Goal: Information Seeking & Learning: Learn about a topic

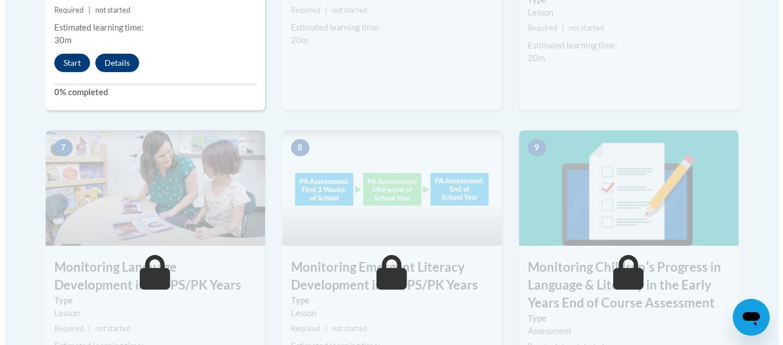
scroll to position [965, 0]
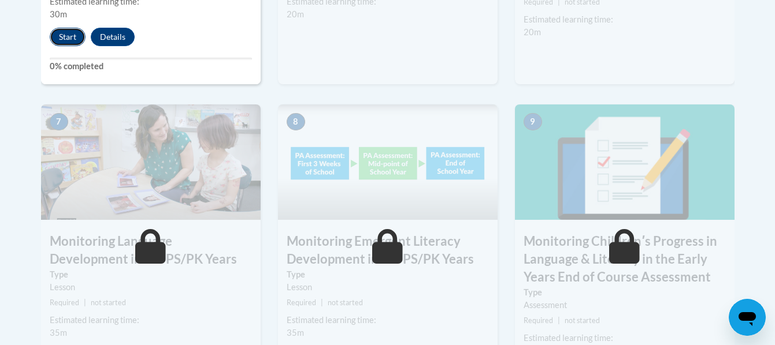
click at [71, 38] on button "Start" at bounding box center [68, 37] width 36 height 18
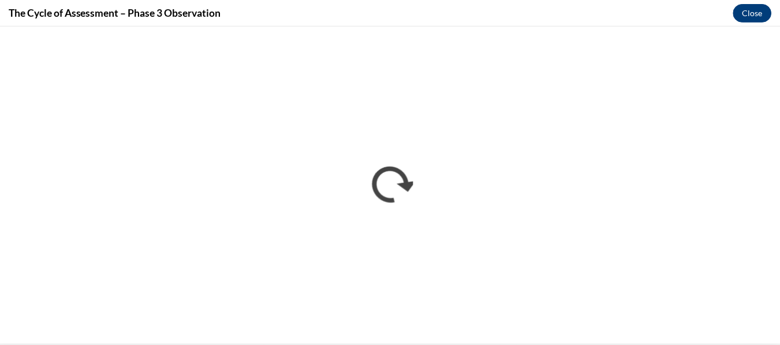
scroll to position [0, 0]
